Goal: Transaction & Acquisition: Purchase product/service

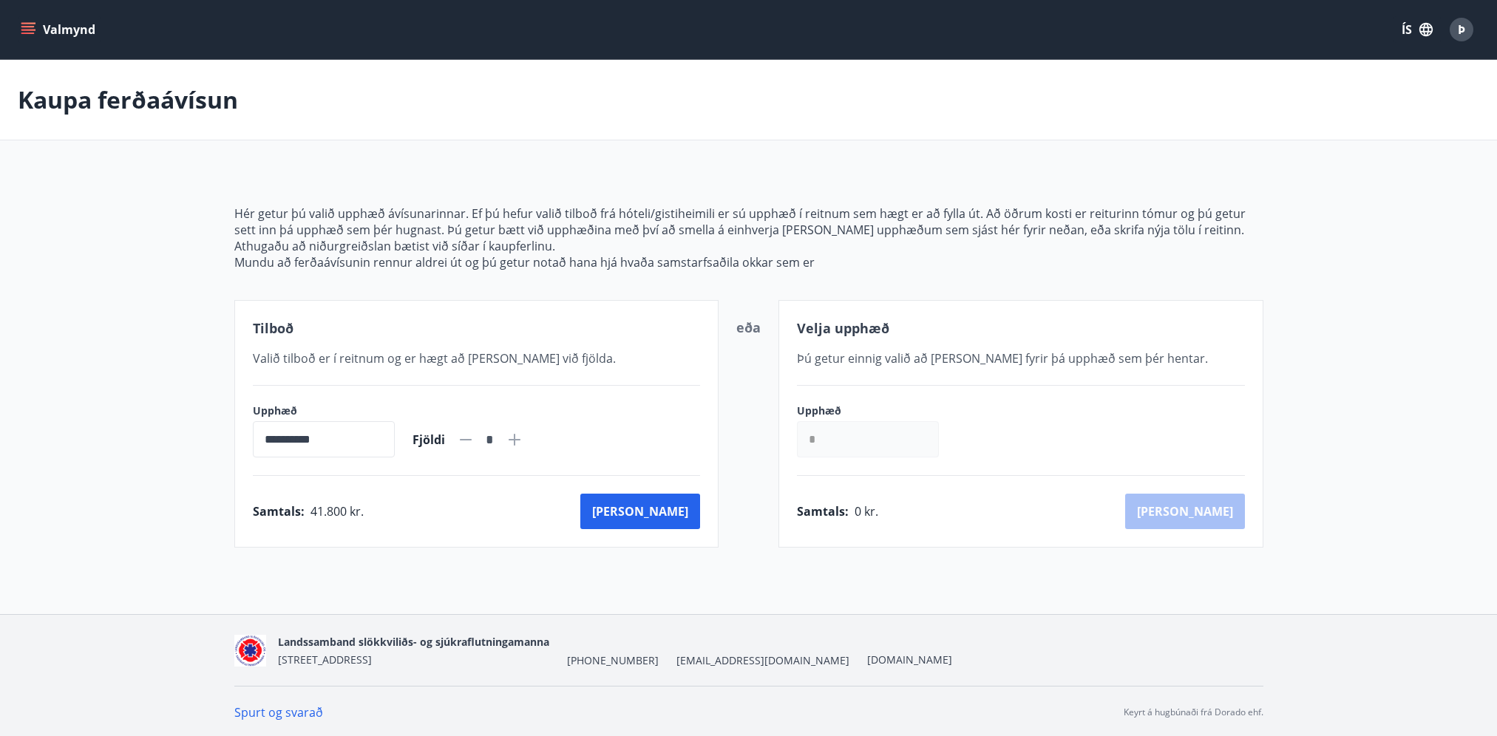
scroll to position [1, 0]
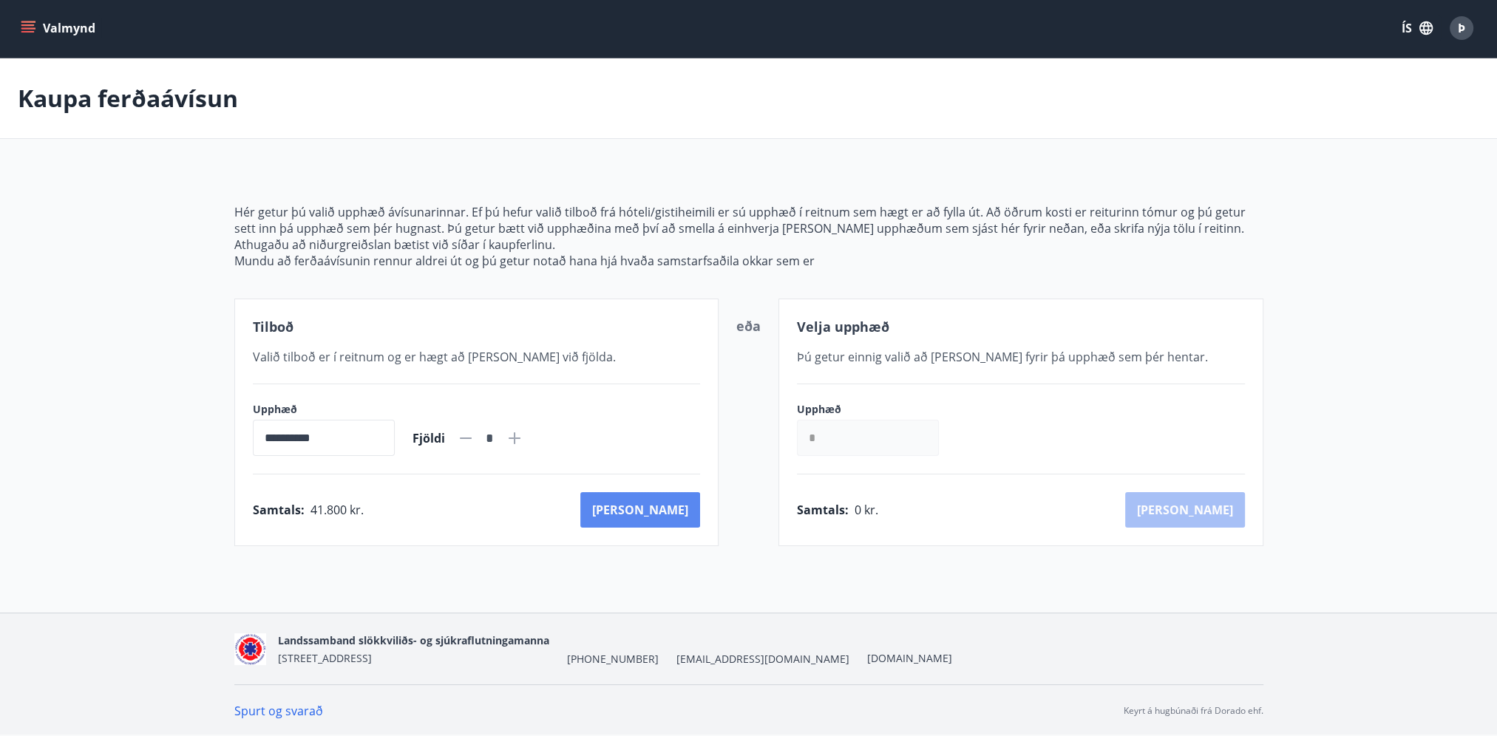
click at [663, 506] on button "[PERSON_NAME]" at bounding box center [640, 509] width 120 height 35
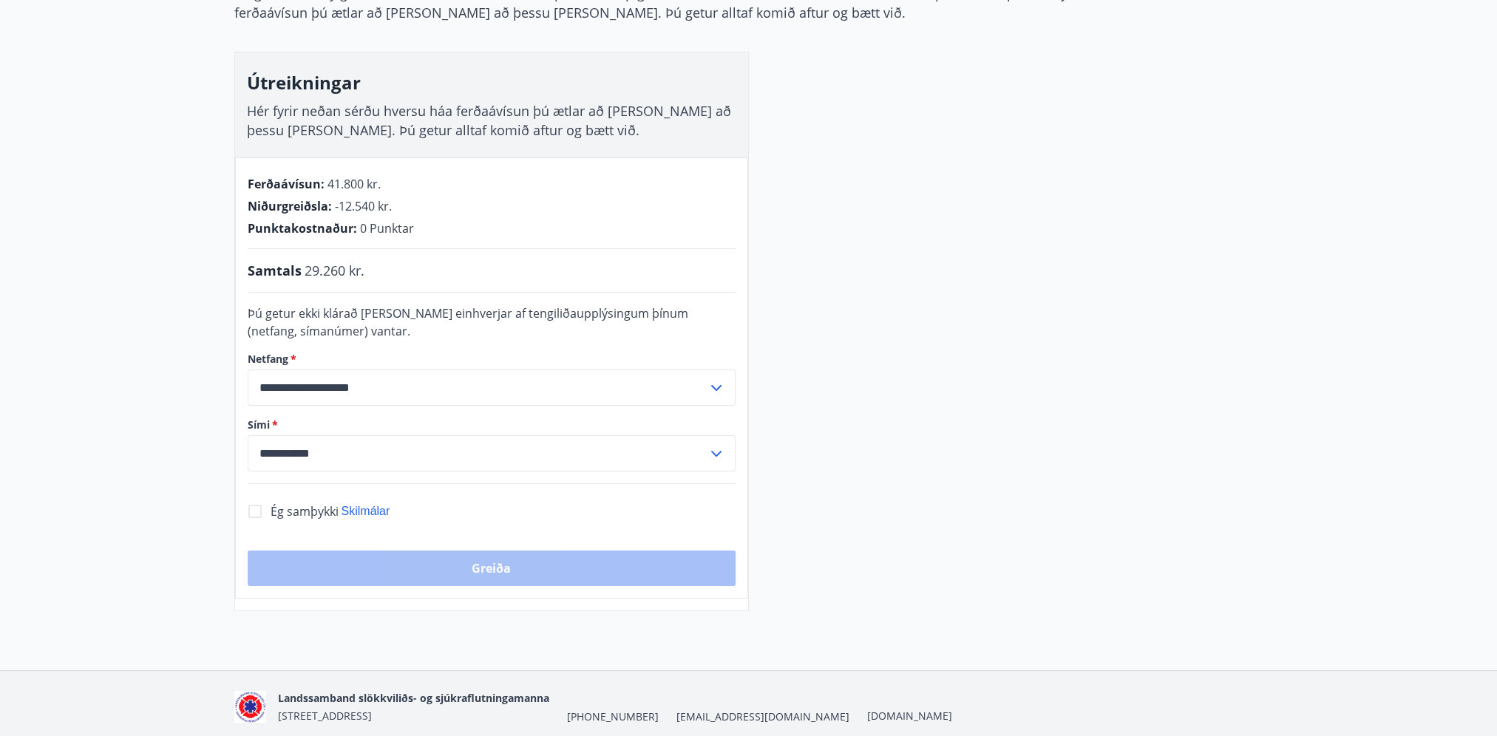
scroll to position [223, 0]
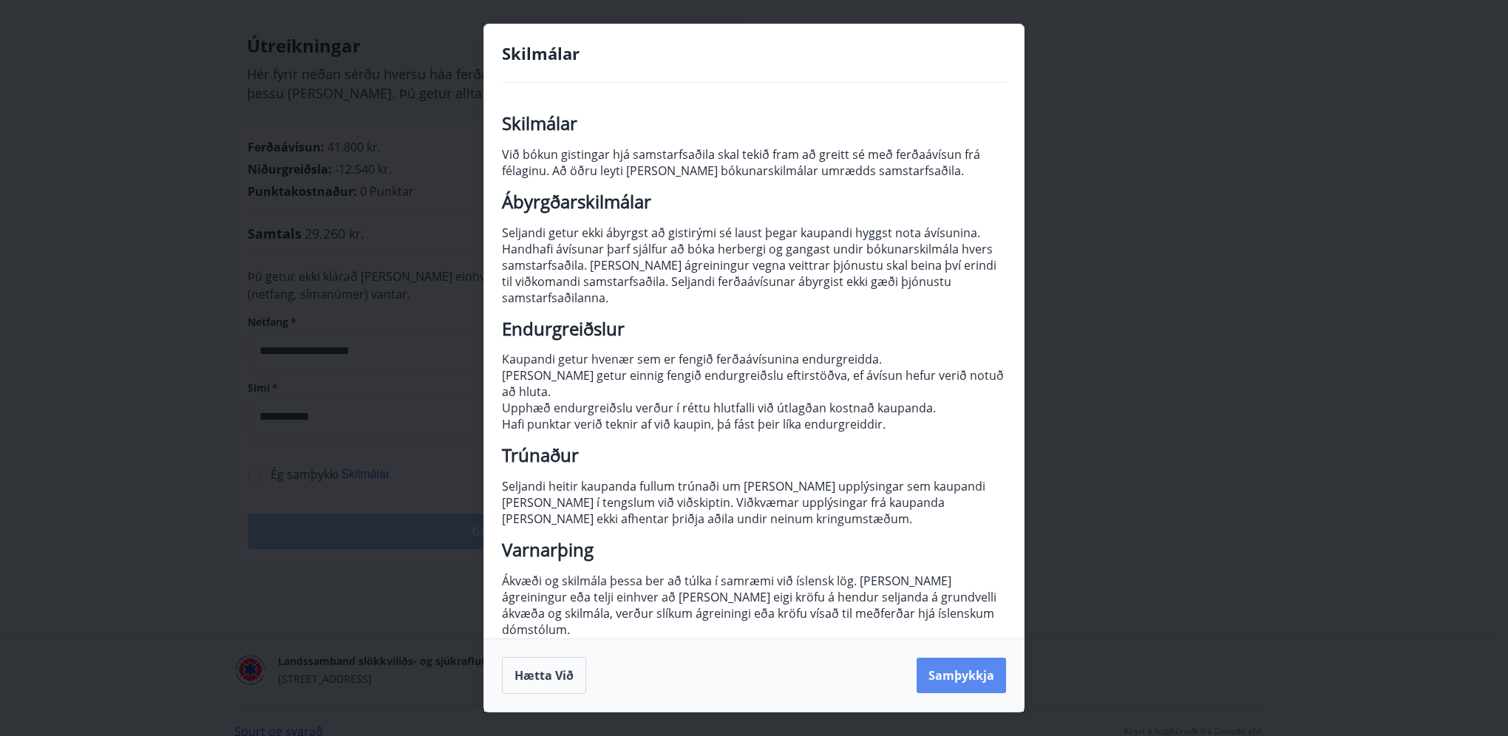
click at [962, 658] on button "Samþykkja" at bounding box center [961, 675] width 89 height 35
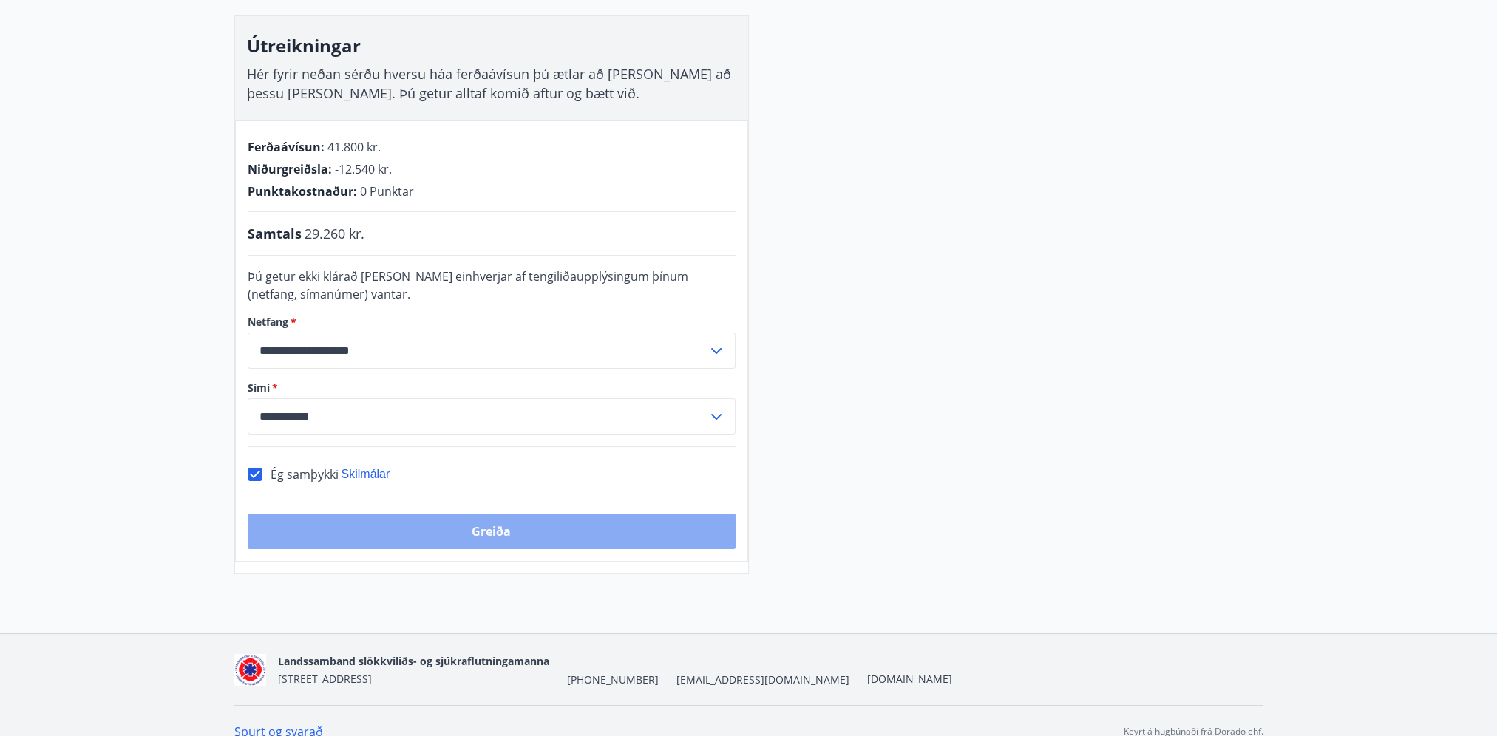
click at [419, 535] on button "Greiða" at bounding box center [492, 531] width 488 height 35
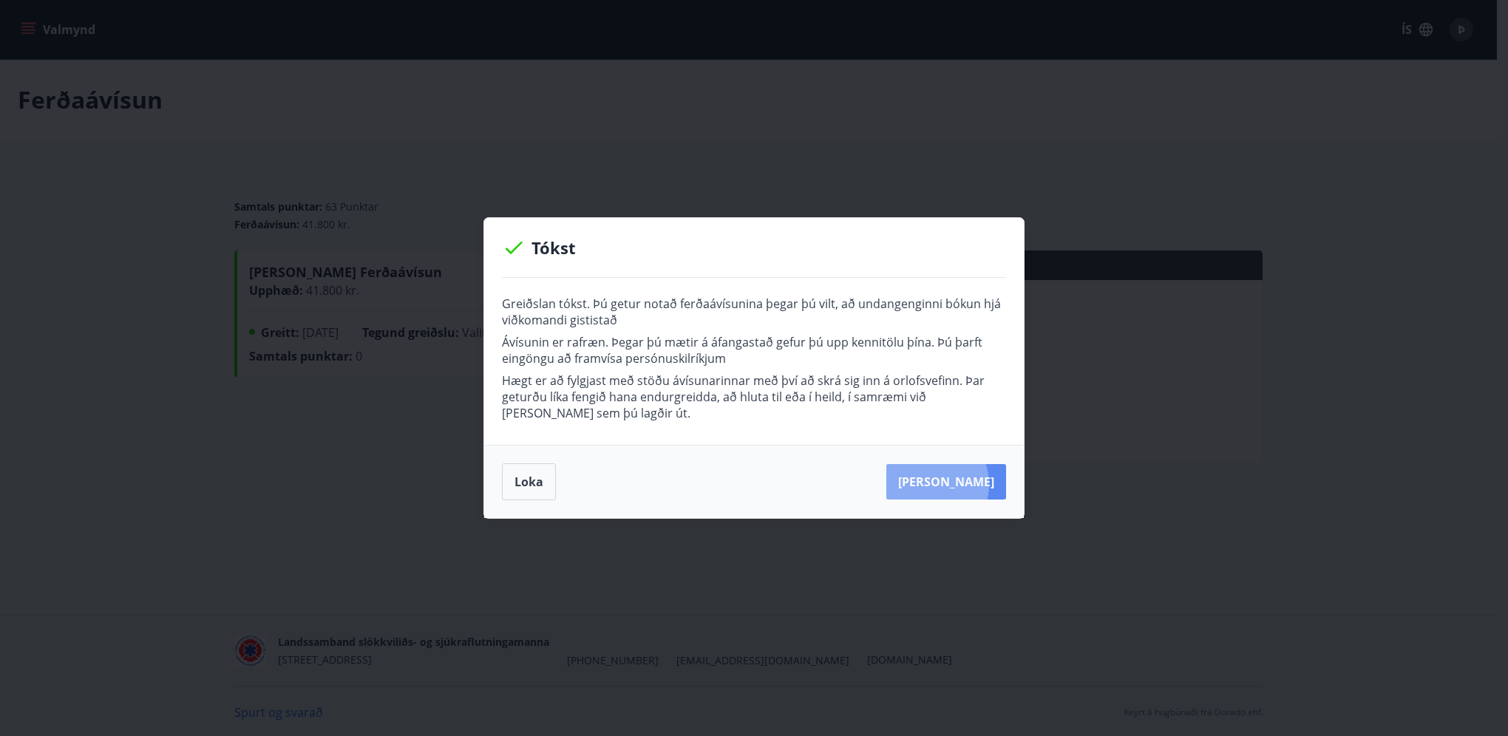
click at [944, 484] on button "Kaupa meira" at bounding box center [946, 481] width 120 height 35
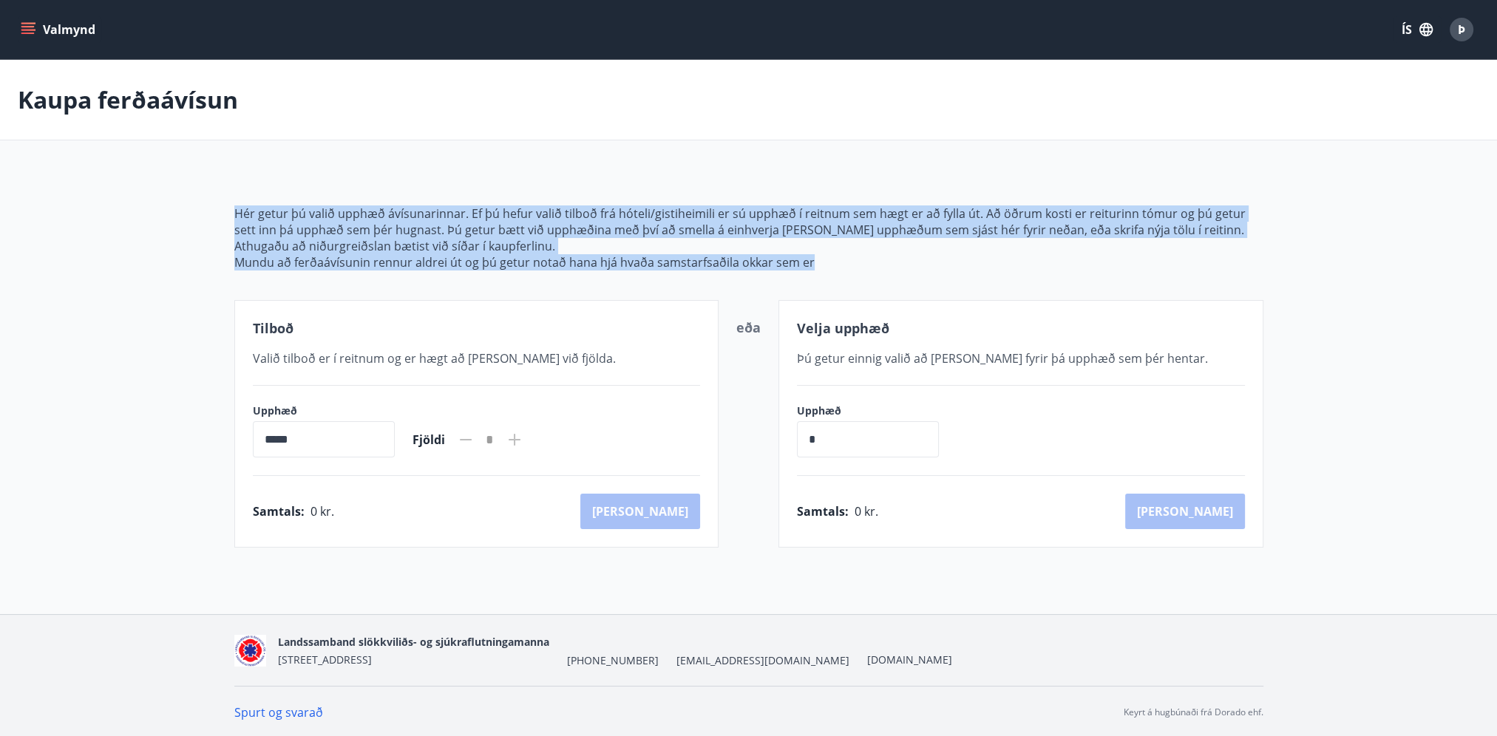
drag, startPoint x: 234, startPoint y: 214, endPoint x: 898, endPoint y: 272, distance: 666.5
click at [898, 272] on div "Hér getur þú valið upphæð ávísunarinnar. Ef þú hefur valið tilboð frá hóteli/gi…" at bounding box center [748, 359] width 1029 height 378
drag, startPoint x: 898, startPoint y: 272, endPoint x: 970, endPoint y: 281, distance: 73.0
click at [970, 281] on div "Hér getur þú valið upphæð ávísunarinnar. Ef þú hefur valið tilboð frá hóteli/gi…" at bounding box center [748, 359] width 1029 height 378
click at [390, 277] on div "Hér getur þú valið upphæð ávísunarinnar. Ef þú hefur valið tilboð frá hóteli/gi…" at bounding box center [748, 359] width 1029 height 378
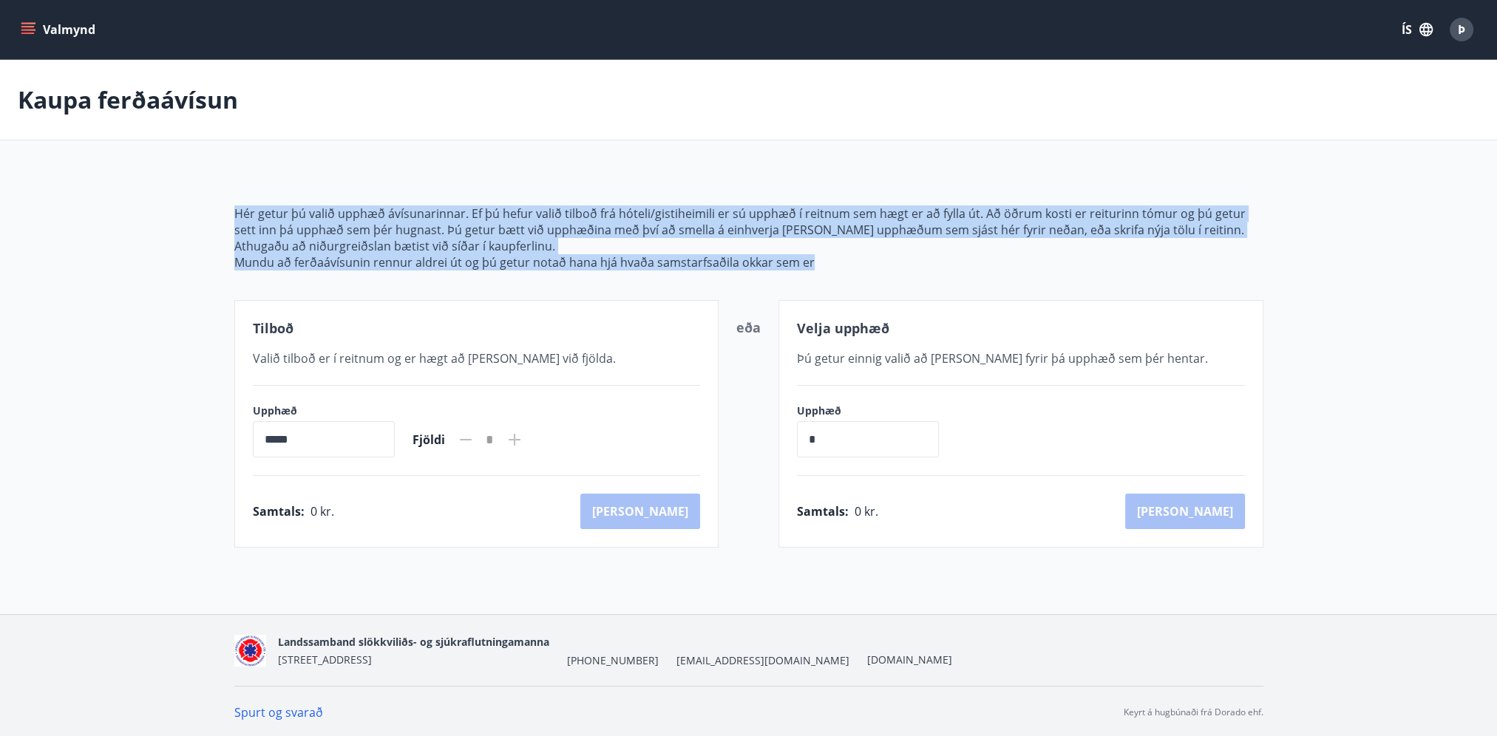
drag, startPoint x: 234, startPoint y: 211, endPoint x: 867, endPoint y: 262, distance: 634.9
click at [867, 262] on span "Hér getur þú valið upphæð ávísunarinnar. Ef þú hefur valið tilboð frá hóteli/gi…" at bounding box center [748, 238] width 1029 height 65
drag, startPoint x: 867, startPoint y: 262, endPoint x: 867, endPoint y: 281, distance: 19.2
click at [867, 281] on div "Hér getur þú valið upphæð ávísunarinnar. Ef þú hefur valið tilboð frá hóteli/gi…" at bounding box center [748, 359] width 1029 height 378
click at [870, 281] on div "Hér getur þú valið upphæð ávísunarinnar. Ef þú hefur valið tilboð frá hóteli/gi…" at bounding box center [748, 359] width 1029 height 378
